Goal: Information Seeking & Learning: Learn about a topic

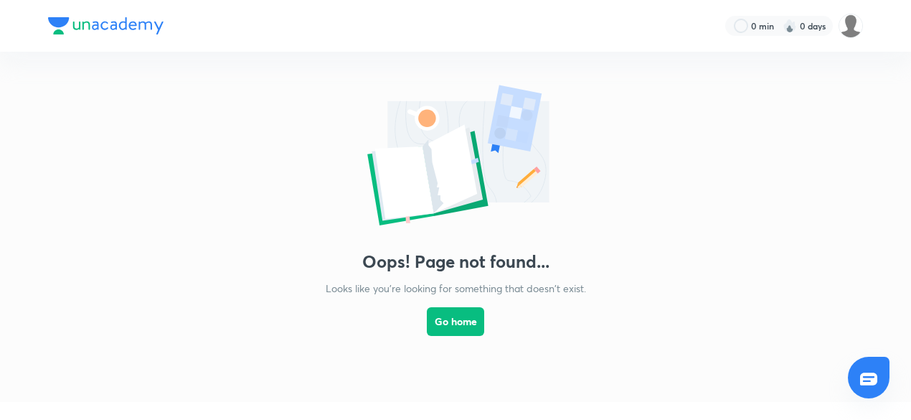
scroll to position [459, 0]
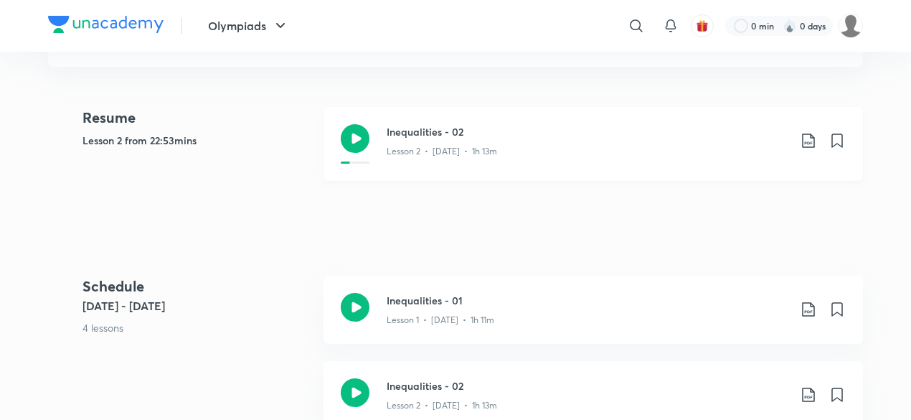
click at [339, 153] on div "Inequalities - 02 Lesson 2 • [DATE] • 1h 13m" at bounding box center [593, 144] width 539 height 74
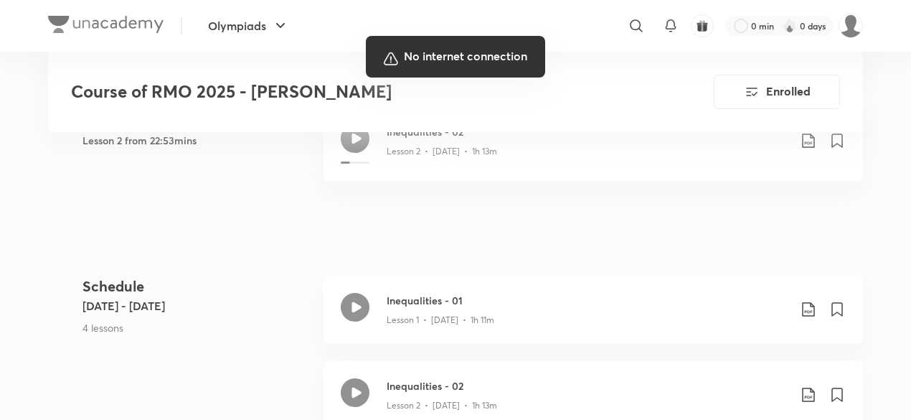
click at [298, 240] on div at bounding box center [455, 210] width 911 height 420
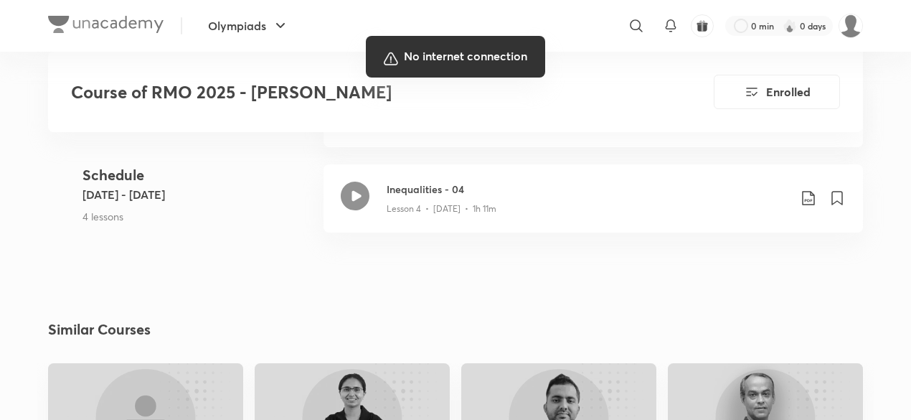
click at [148, 308] on div at bounding box center [455, 210] width 911 height 420
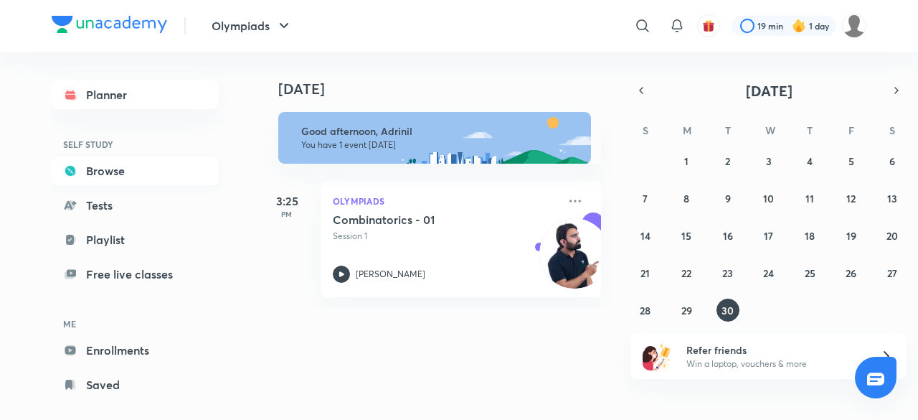
click at [135, 176] on link "Browse" at bounding box center [135, 170] width 166 height 29
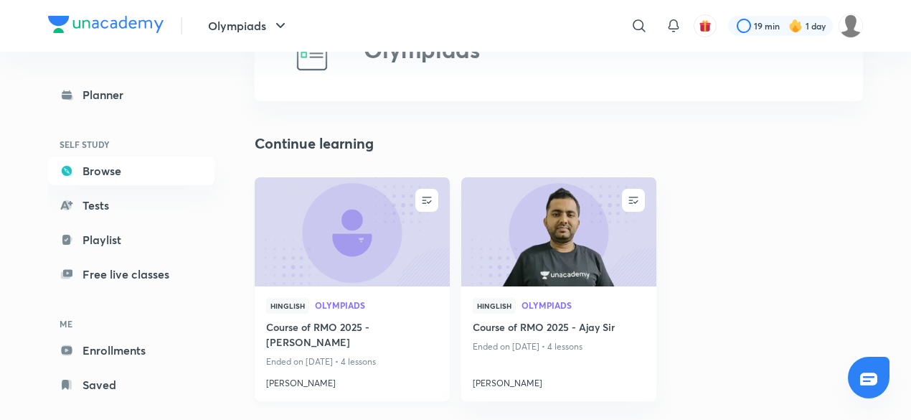
scroll to position [91, 0]
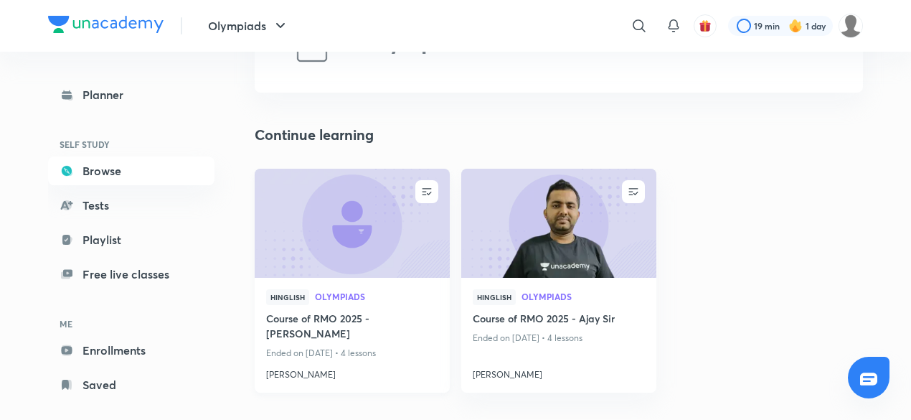
click at [386, 225] on img at bounding box center [352, 222] width 199 height 111
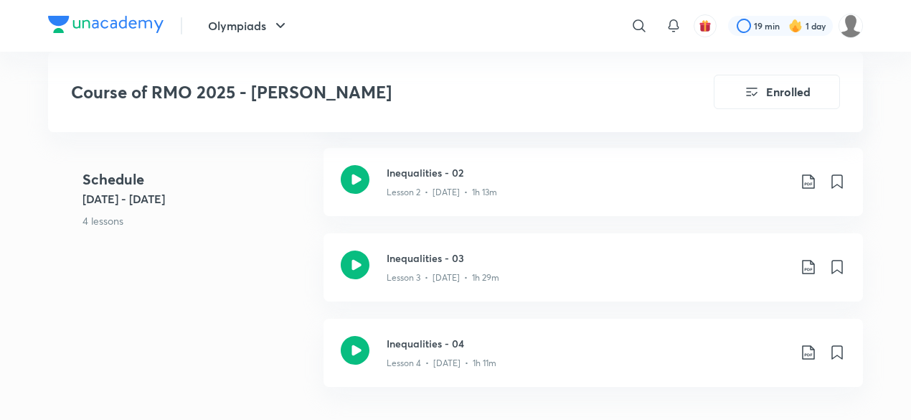
scroll to position [666, 0]
click at [803, 262] on icon at bounding box center [808, 267] width 17 height 17
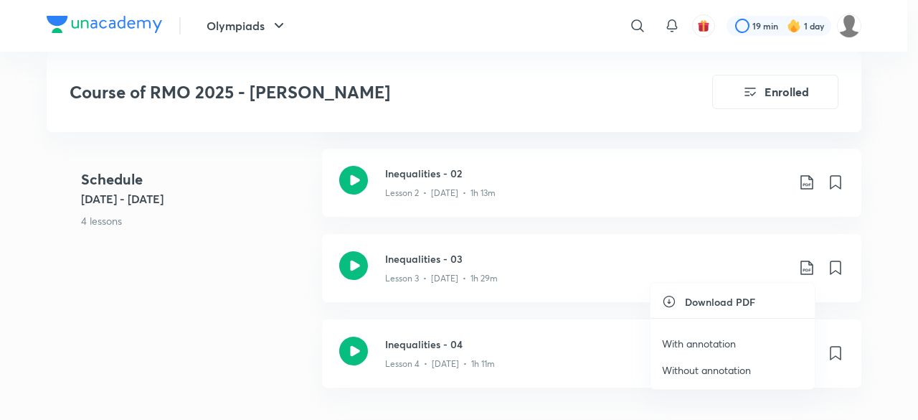
click at [692, 344] on p "With annotation" at bounding box center [699, 343] width 74 height 15
